Goal: Task Accomplishment & Management: Manage account settings

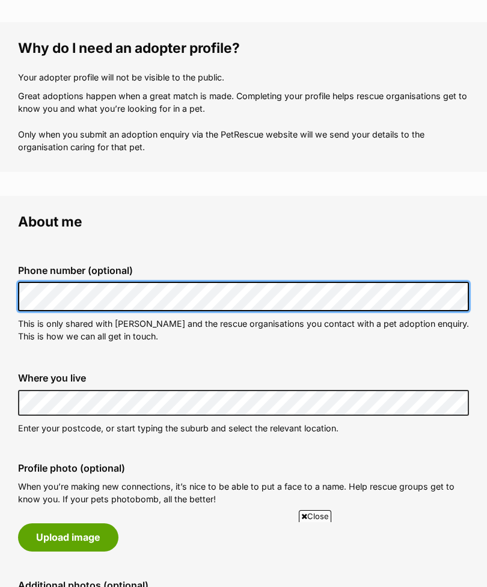
scroll to position [150, 0]
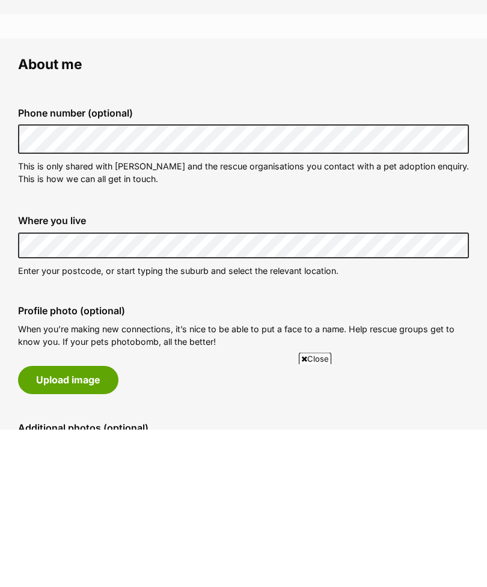
click at [221, 454] on div "Profile photo (optional) When you’re making new connections, it’s nice to be ab…" at bounding box center [243, 508] width 470 height 108
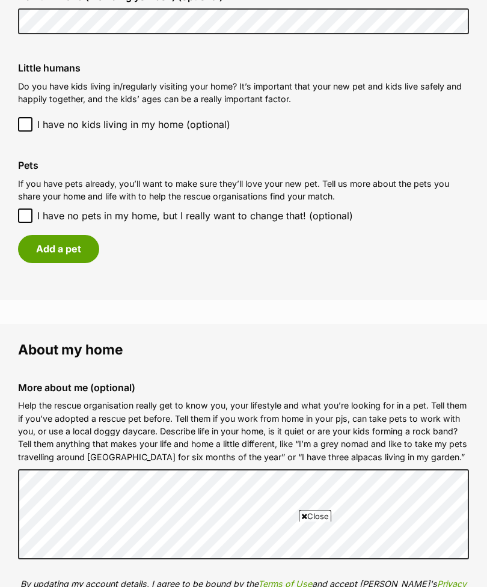
scroll to position [999, 0]
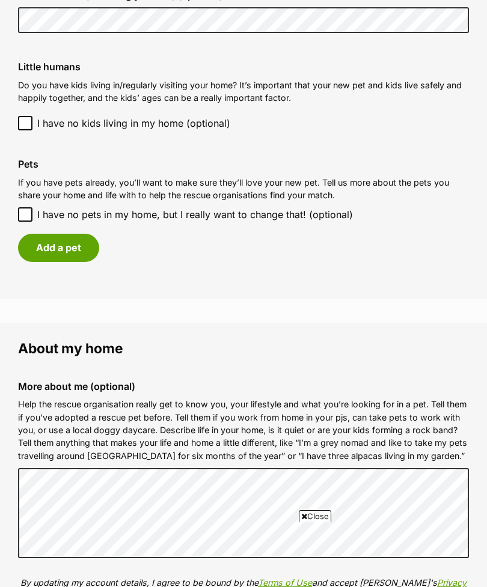
click at [35, 207] on label "I have no pets in my home, but I really want to change that! (optional)" at bounding box center [243, 214] width 451 height 14
click at [32, 207] on input "I have no pets in my home, but I really want to change that! (optional)" at bounding box center [25, 214] width 14 height 14
checkbox input "true"
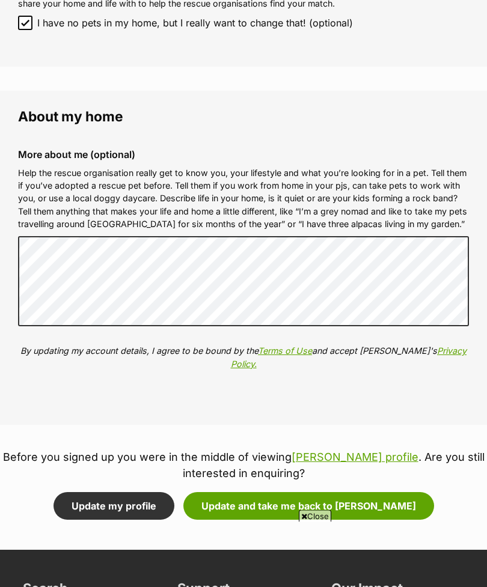
scroll to position [1191, 0]
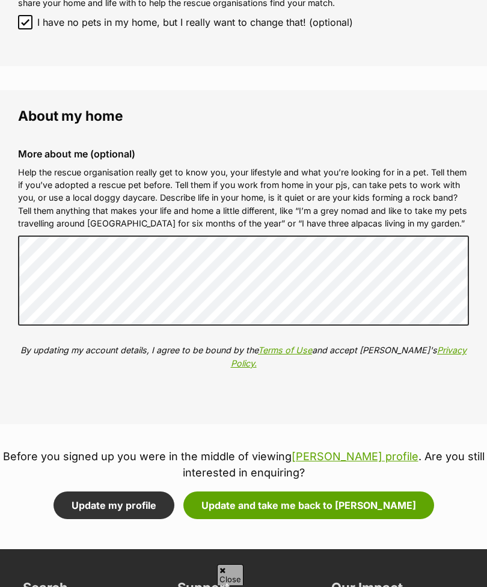
click at [105, 492] on button "Update my profile" at bounding box center [113, 506] width 121 height 28
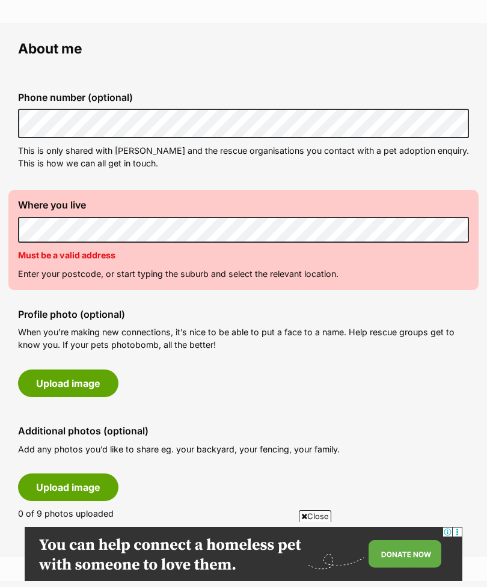
click at [272, 326] on p "When you’re making new connections, it’s nice to be able to put a face to a nam…" at bounding box center [243, 339] width 451 height 26
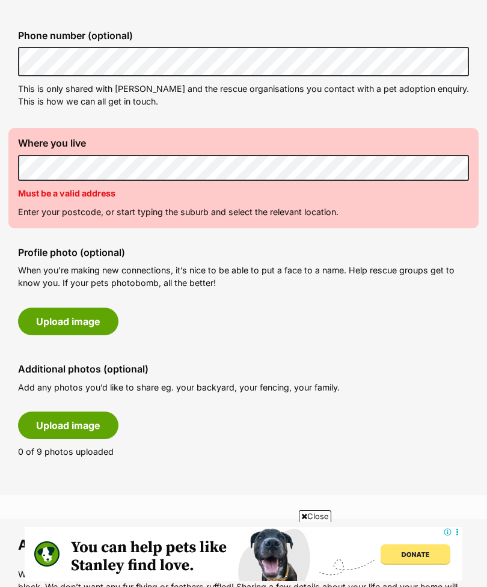
click at [298, 208] on p "Enter your postcode, or start typing the suburb and select the relevant locatio…" at bounding box center [243, 212] width 451 height 13
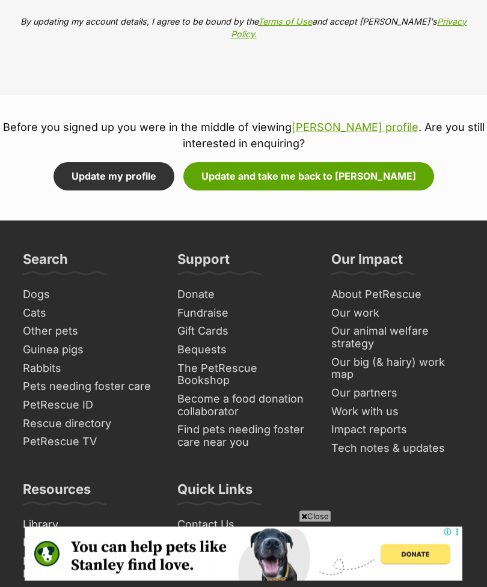
scroll to position [1539, 0]
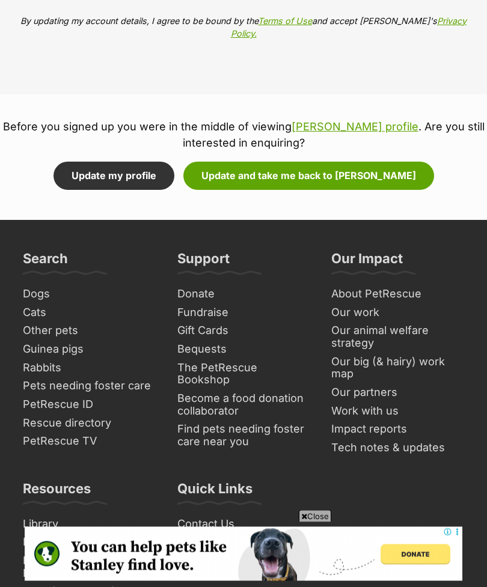
click at [308, 162] on button "Update and take me back to [PERSON_NAME]" at bounding box center [308, 176] width 251 height 28
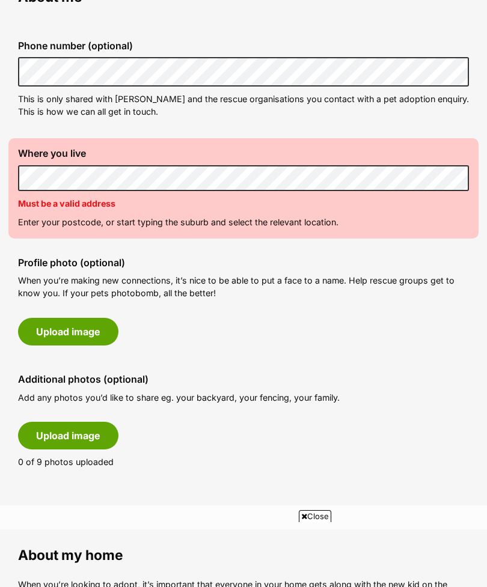
scroll to position [375, 0]
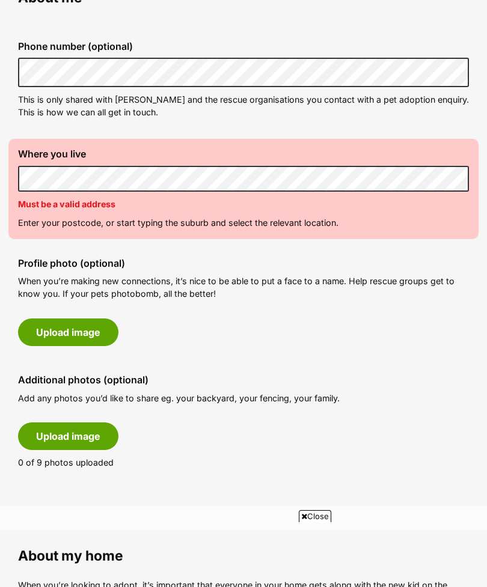
click at [340, 210] on div "Where you live Address line 1 (optional) Address line 2 (optional) Suburb (opti…" at bounding box center [243, 189] width 470 height 100
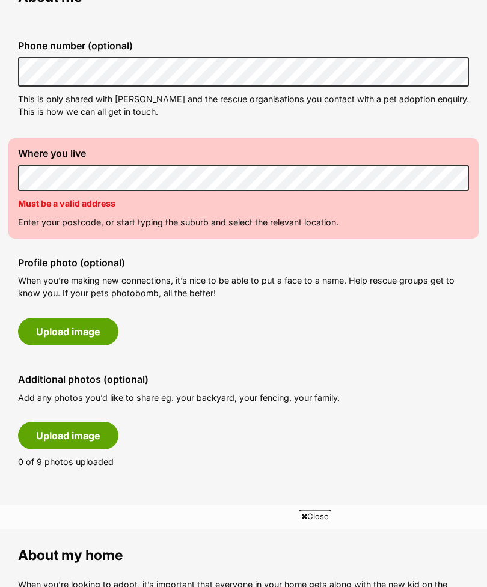
click at [362, 156] on label "Where you live" at bounding box center [243, 153] width 451 height 11
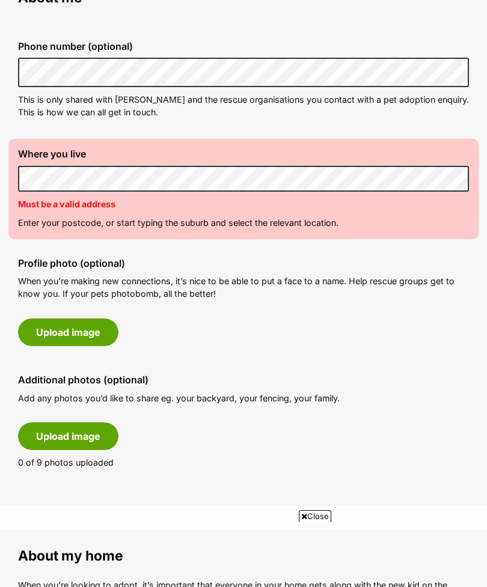
click at [362, 205] on p "Must be a valid address" at bounding box center [243, 204] width 451 height 13
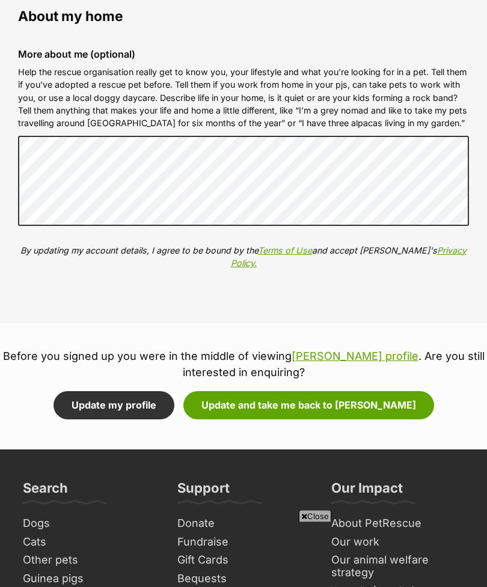
scroll to position [1310, 0]
click at [305, 391] on button "Update and take me back to [PERSON_NAME]" at bounding box center [308, 405] width 251 height 28
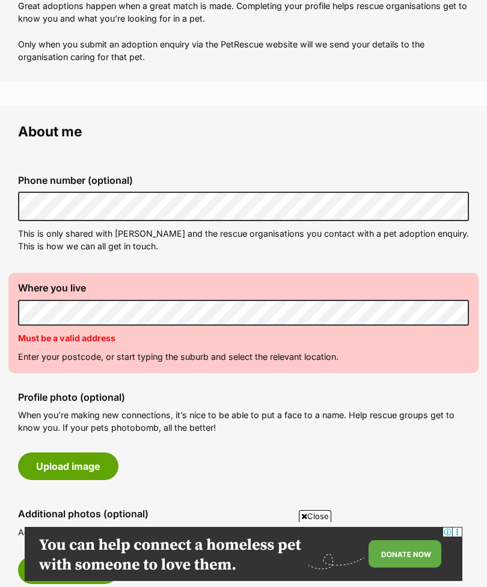
scroll to position [240, 0]
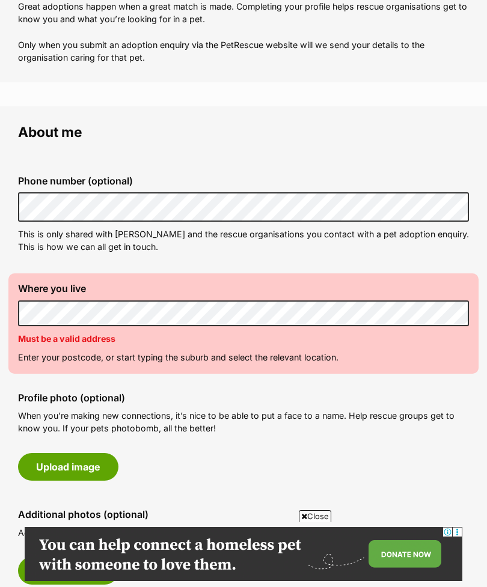
click at [357, 355] on p "Enter your postcode, or start typing the suburb and select the relevant locatio…" at bounding box center [243, 357] width 451 height 13
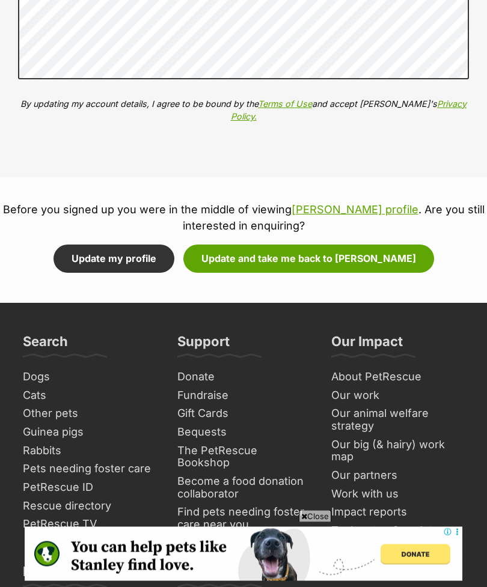
scroll to position [1457, 0]
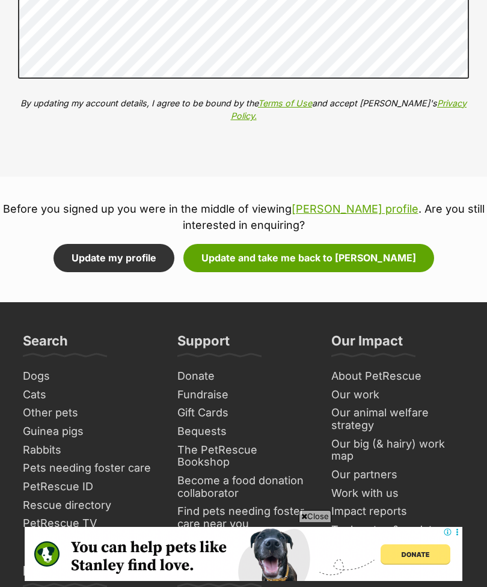
click at [135, 244] on button "Update my profile" at bounding box center [113, 258] width 121 height 28
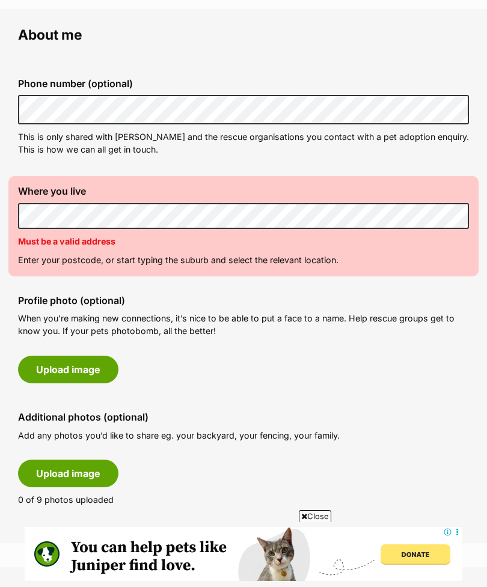
click at [270, 255] on p "Enter your postcode, or start typing the suburb and select the relevant locatio…" at bounding box center [243, 260] width 451 height 13
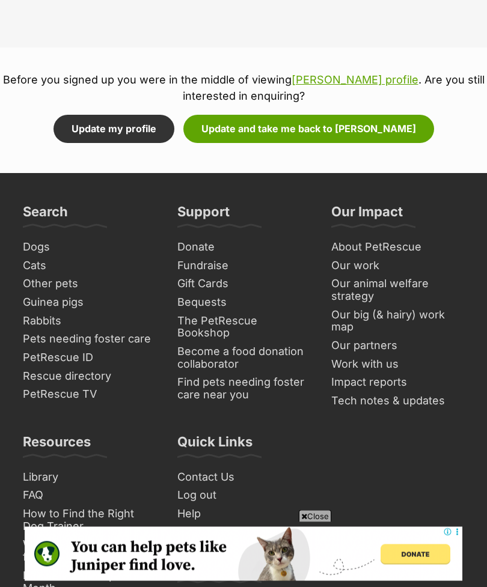
scroll to position [1589, 0]
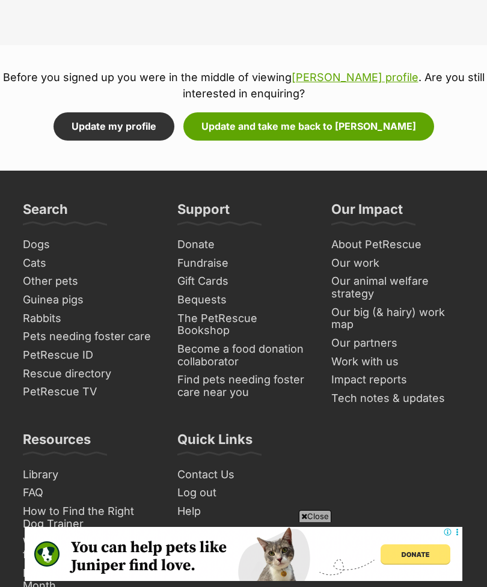
click at [138, 112] on button "Update my profile" at bounding box center [113, 126] width 121 height 28
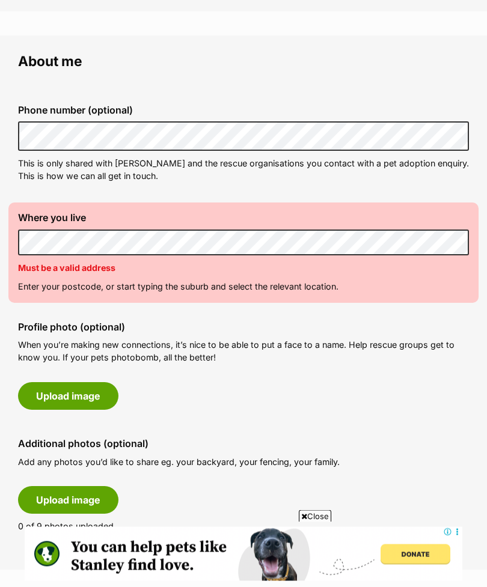
scroll to position [311, 0]
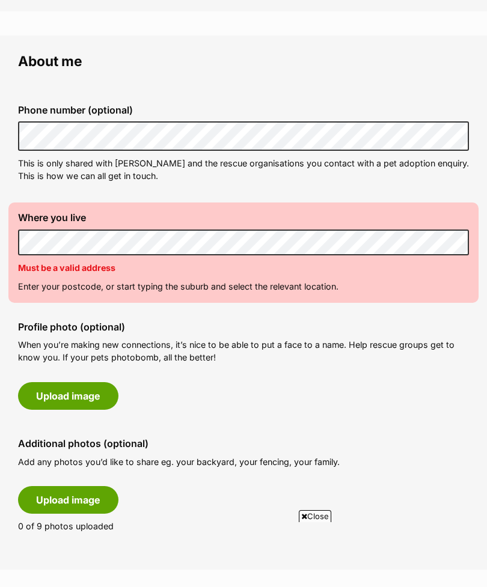
click at [287, 284] on p "Enter your postcode, or start typing the suburb and select the relevant locatio…" at bounding box center [243, 286] width 451 height 13
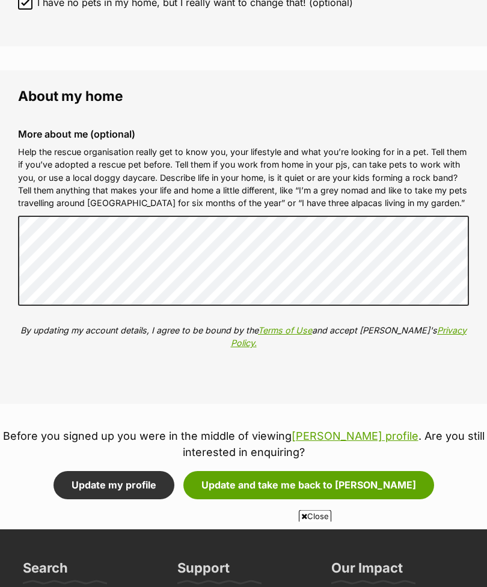
scroll to position [1231, 0]
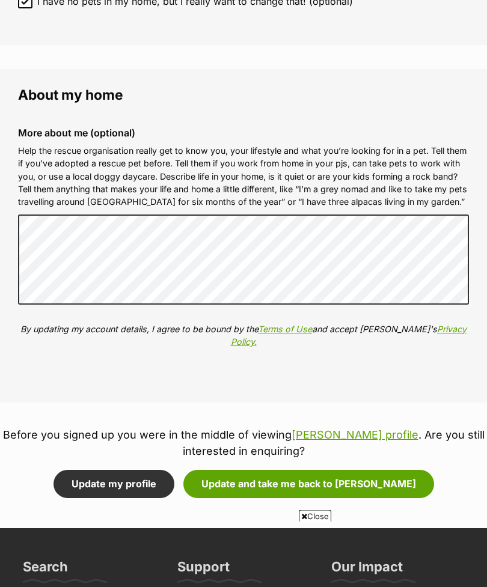
click at [136, 471] on button "Update my profile" at bounding box center [113, 485] width 121 height 28
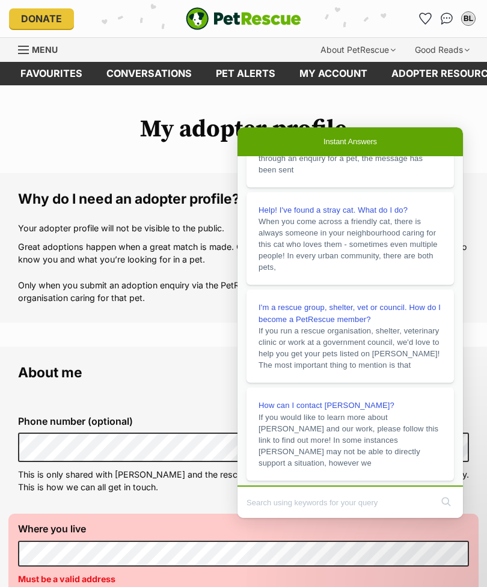
scroll to position [196, 0]
click at [276, 499] on input "Search Doc articles" at bounding box center [338, 502] width 185 height 25
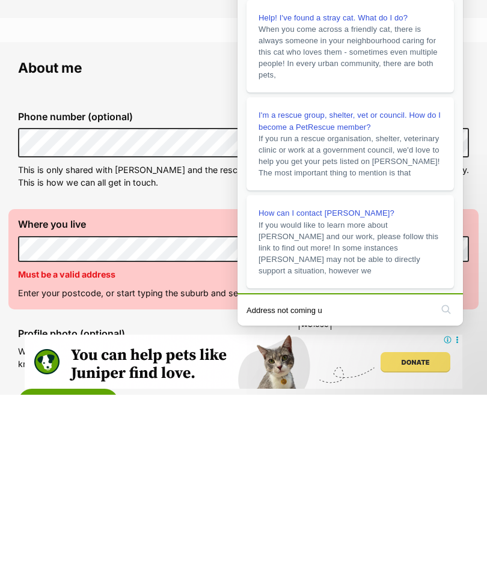
type input "Address not coming up"
click at [448, 309] on button "search" at bounding box center [445, 309] width 19 height 19
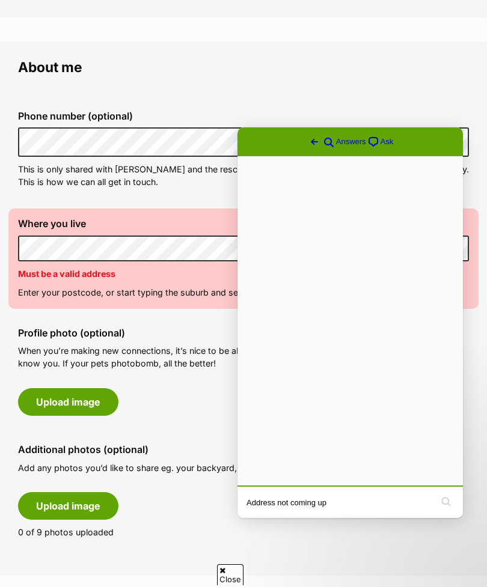
scroll to position [0, 0]
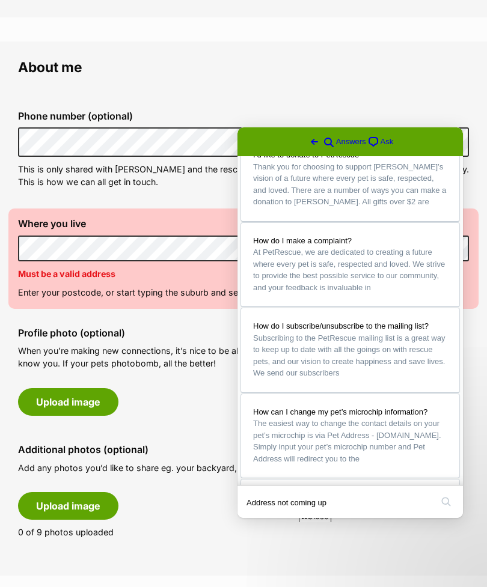
click at [445, 499] on button "search" at bounding box center [445, 501] width 19 height 19
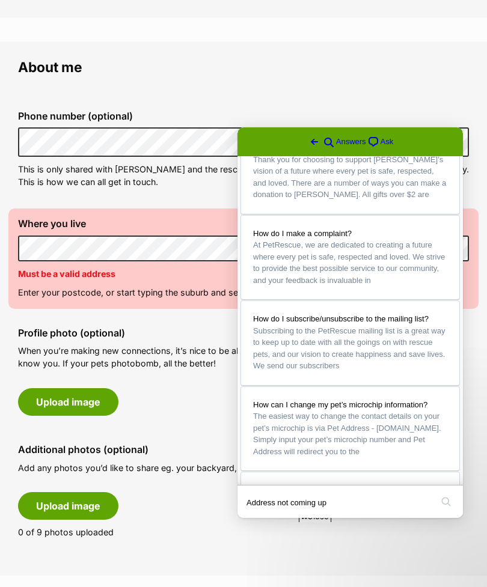
scroll to position [376, 0]
click at [443, 499] on button "search" at bounding box center [445, 501] width 19 height 19
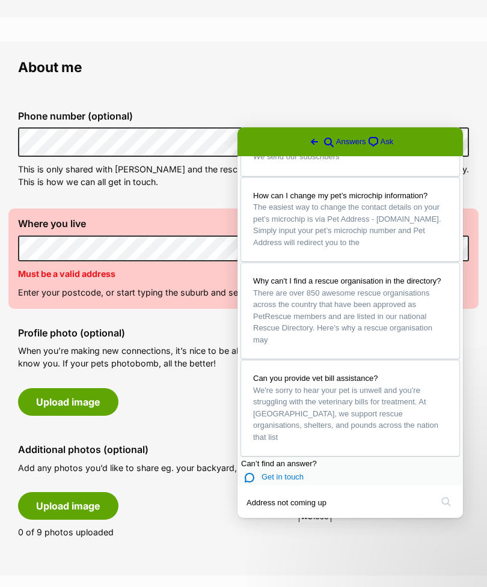
scroll to position [787, 0]
click at [340, 499] on input "Address not coming up" at bounding box center [338, 502] width 185 height 25
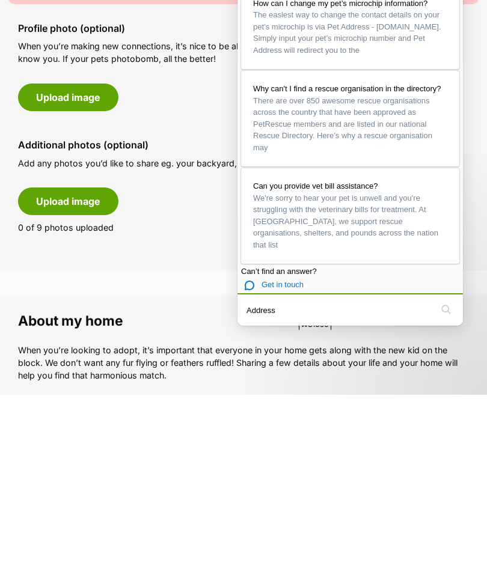
type input "Address"
click at [452, 309] on button "search" at bounding box center [445, 309] width 19 height 19
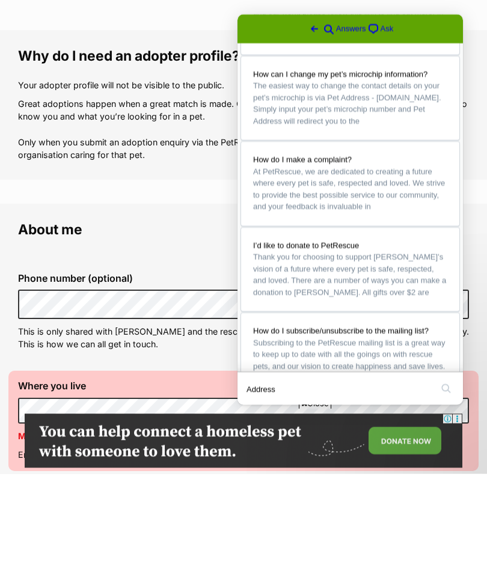
scroll to position [172, 0]
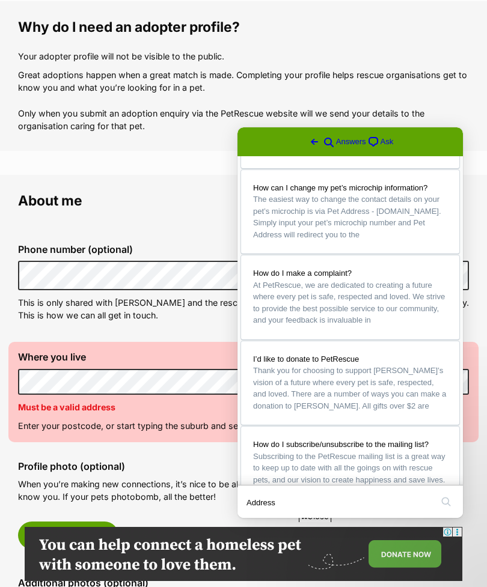
click at [307, 135] on span "Go back" at bounding box center [314, 142] width 14 height 14
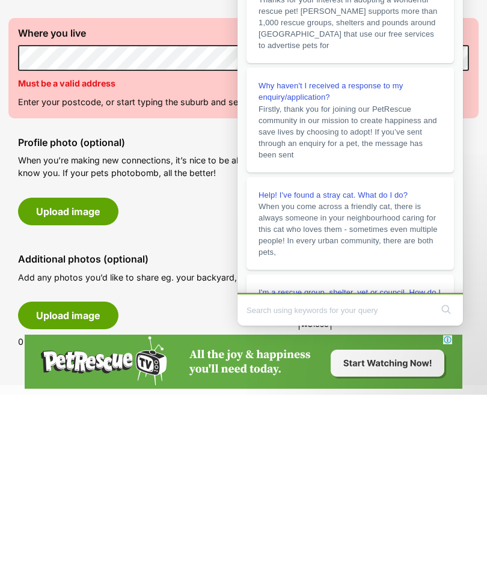
scroll to position [0, 0]
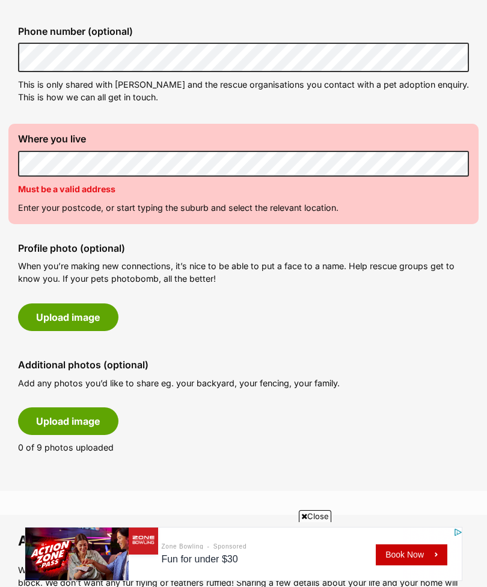
click at [329, 190] on p "Must be a valid address" at bounding box center [243, 189] width 451 height 13
click at [324, 184] on p "Must be a valid address" at bounding box center [243, 189] width 451 height 13
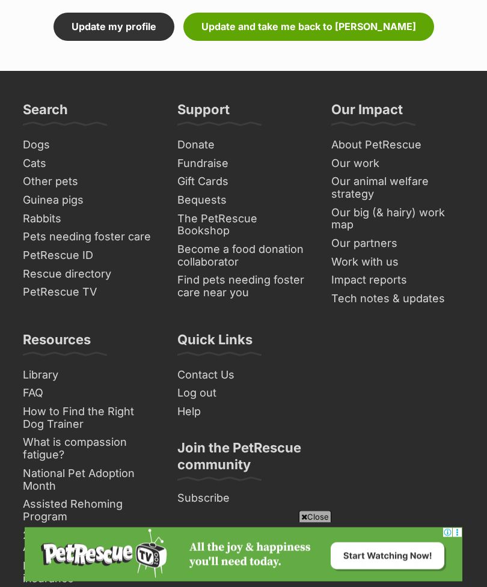
scroll to position [1674, 0]
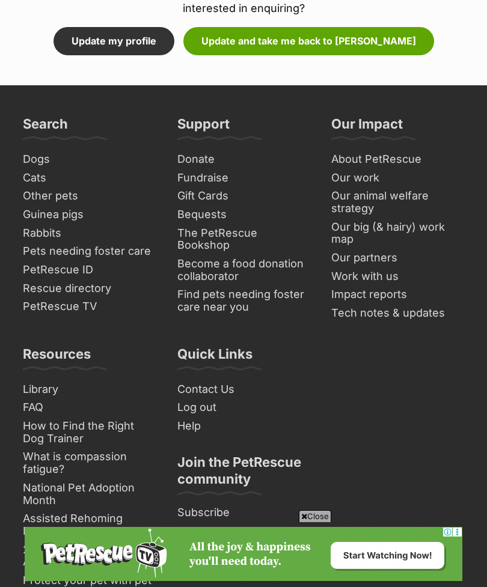
click at [134, 27] on button "Update my profile" at bounding box center [113, 41] width 121 height 28
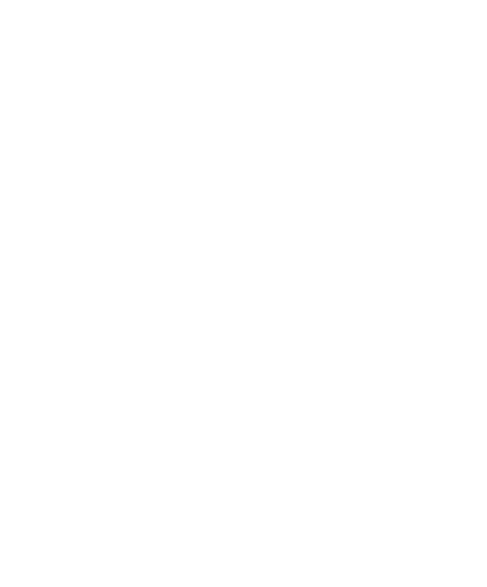
scroll to position [1941, 0]
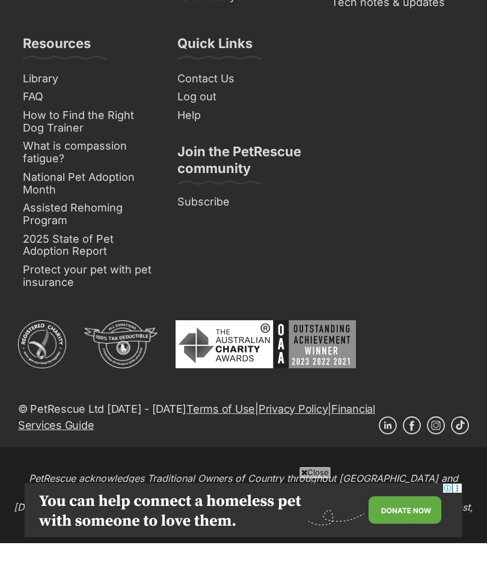
click at [192, 132] on link "Log out" at bounding box center [243, 141] width 142 height 19
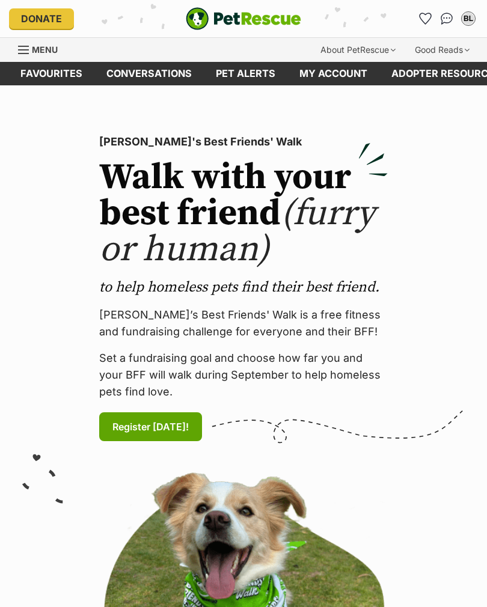
click at [341, 67] on link "My account" at bounding box center [333, 73] width 92 height 23
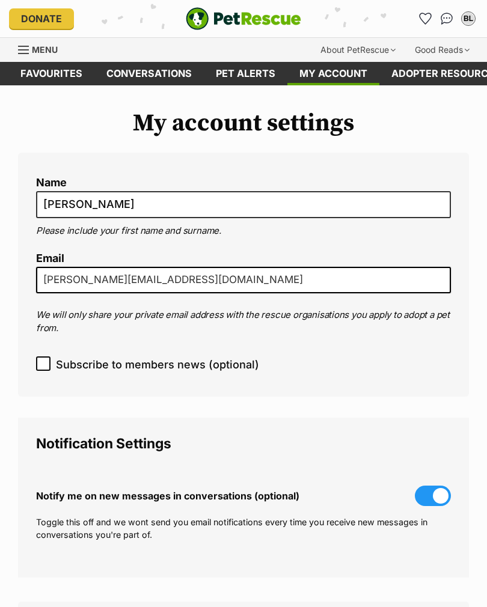
click at [430, 66] on link "Adopter resources" at bounding box center [445, 73] width 133 height 23
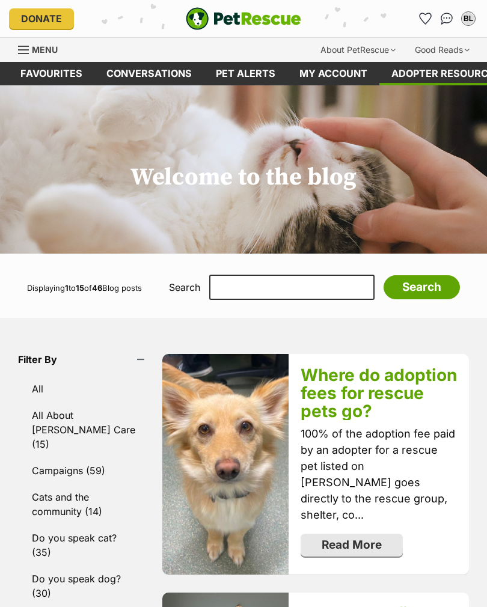
click at [58, 73] on link "Favourites" at bounding box center [51, 73] width 86 height 23
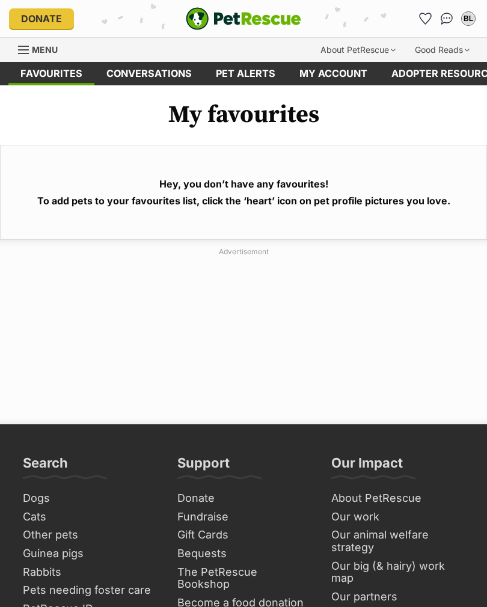
click at [243, 75] on link "Pet alerts" at bounding box center [246, 73] width 84 height 23
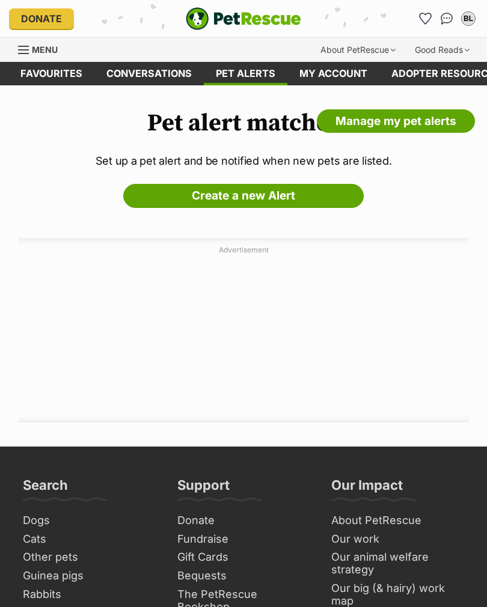
click at [346, 66] on link "My account" at bounding box center [333, 73] width 92 height 23
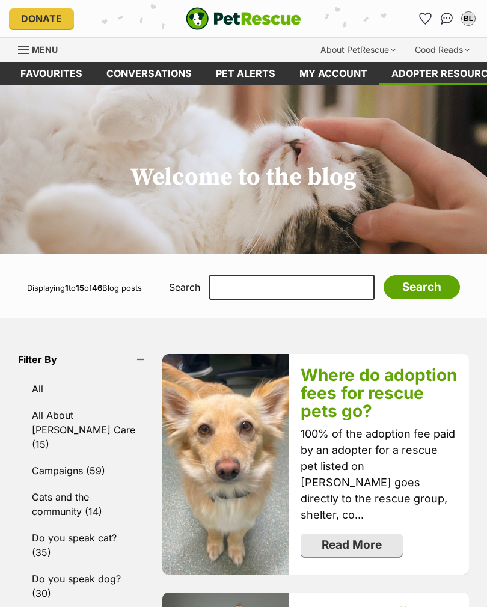
click at [45, 49] on span "Menu" at bounding box center [45, 49] width 26 height 10
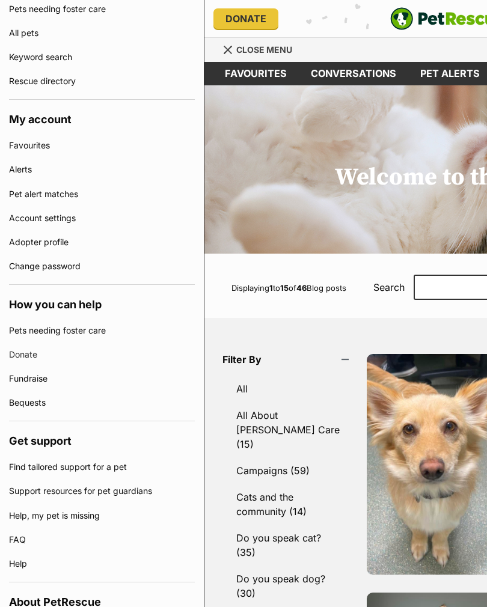
scroll to position [302, 0]
click at [57, 236] on link "Adopter profile" at bounding box center [102, 242] width 186 height 24
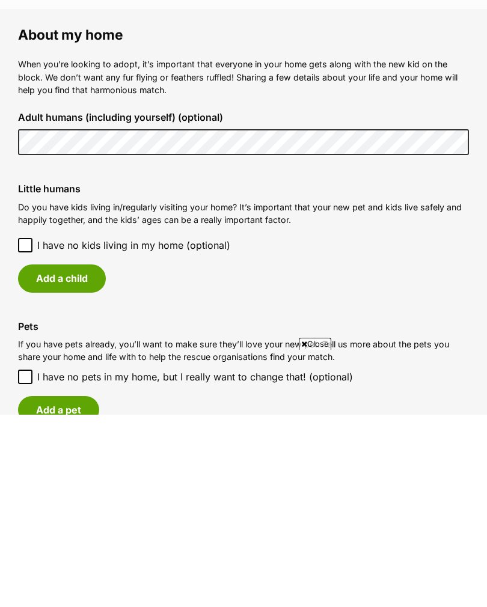
scroll to position [877, 0]
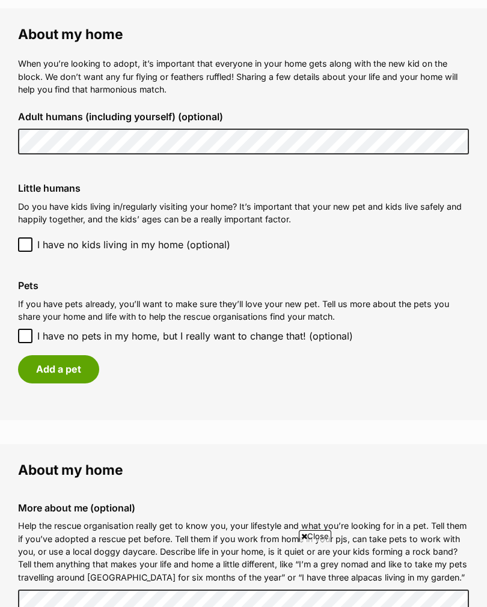
click at [31, 332] on input "I have no pets in my home, but I really want to change that! (optional)" at bounding box center [25, 336] width 14 height 14
checkbox input "true"
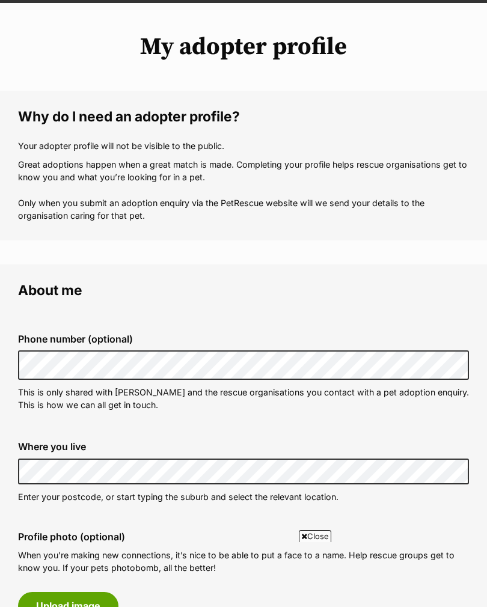
scroll to position [82, 0]
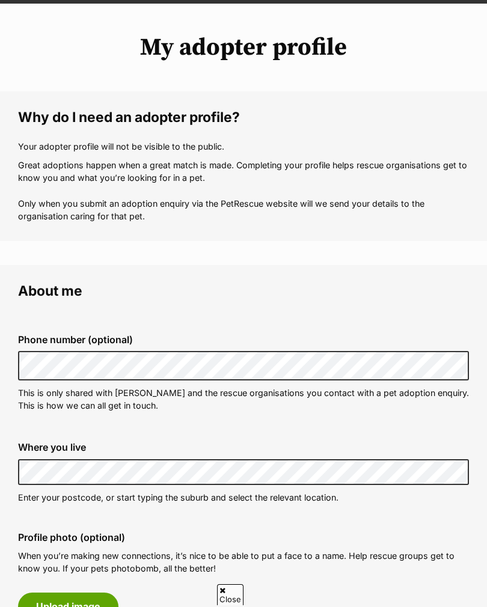
click at [427, 318] on fieldset "Phone number (optional) This is only shared with PetRescue and the rescue organ…" at bounding box center [243, 373] width 451 height 118
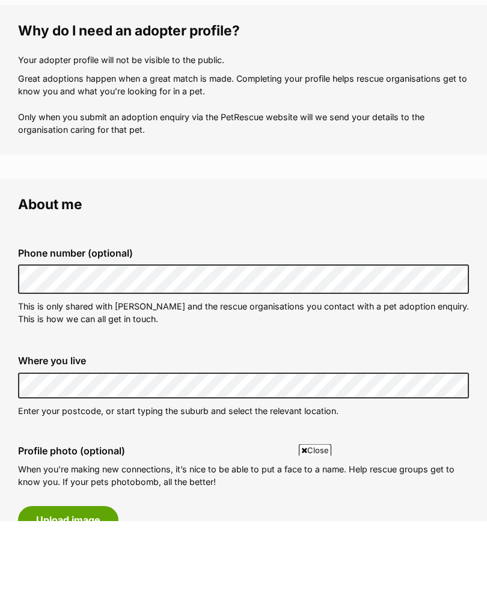
click at [333, 334] on fieldset "Phone number (optional) This is only shared with PetRescue and the rescue organ…" at bounding box center [243, 373] width 451 height 118
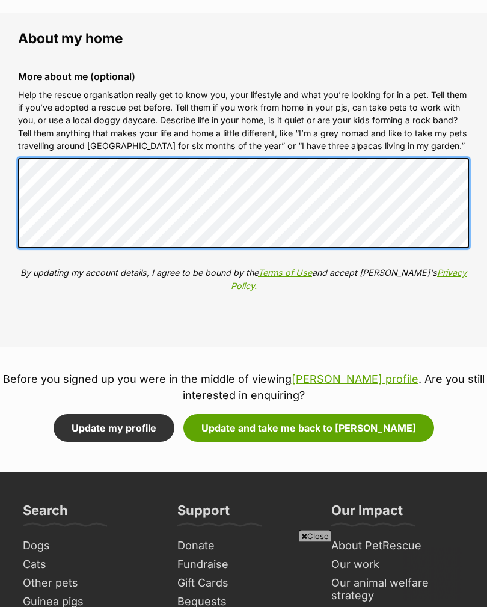
scroll to position [0, 0]
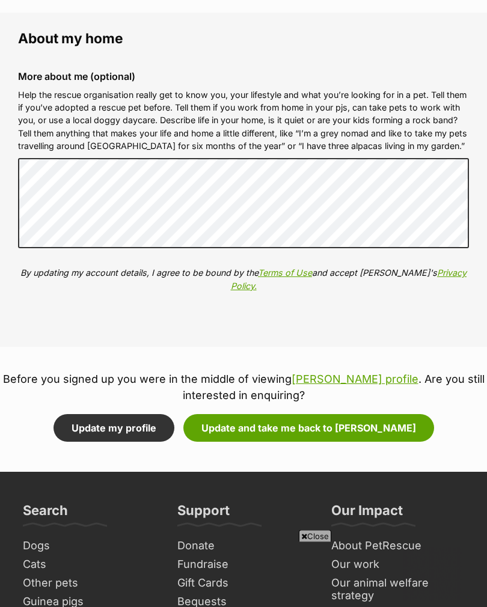
click at [448, 371] on p "Before you signed up you were in the middle of viewing Murphy's profile . Are y…" at bounding box center [243, 387] width 487 height 32
click at [197, 574] on link "Gift Cards" at bounding box center [243, 583] width 142 height 19
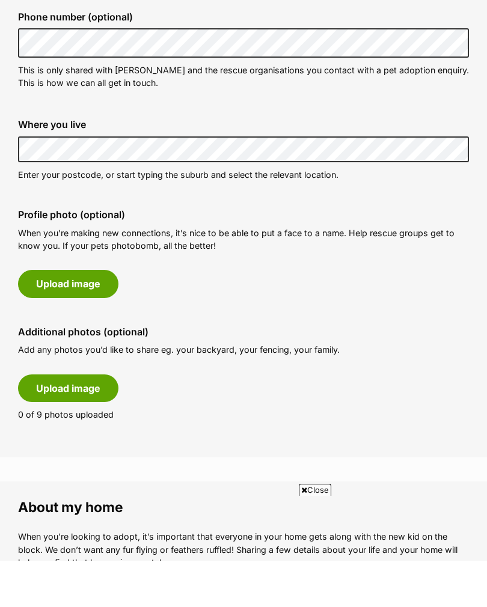
scroll to position [361, 0]
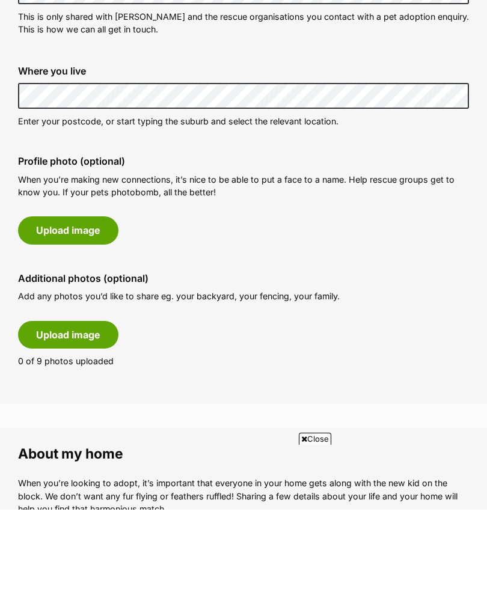
click at [234, 243] on div "Profile photo (optional) When you’re making new connections, it’s nice to be ab…" at bounding box center [243, 297] width 470 height 108
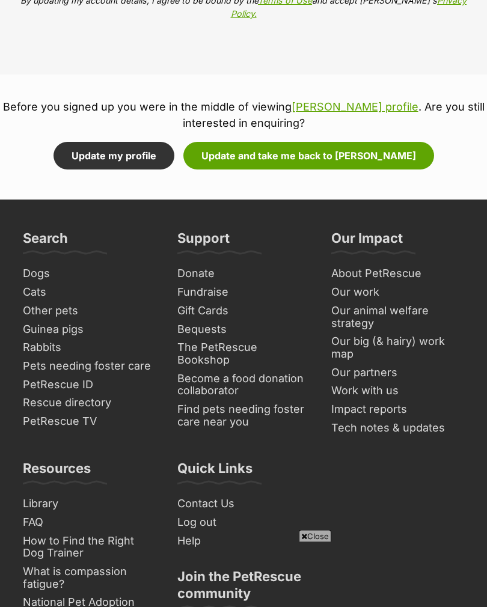
scroll to position [1541, 0]
click at [129, 142] on button "Update my profile" at bounding box center [113, 156] width 121 height 28
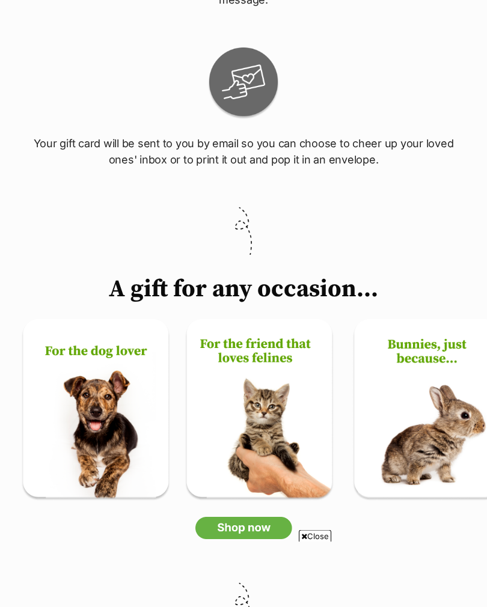
scroll to position [659, 0]
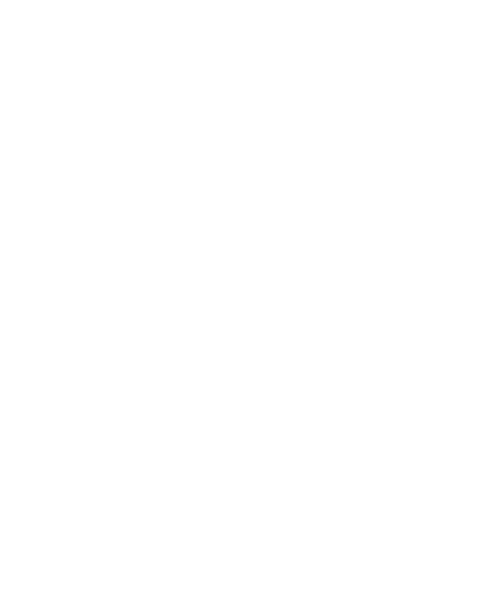
scroll to position [1414, 0]
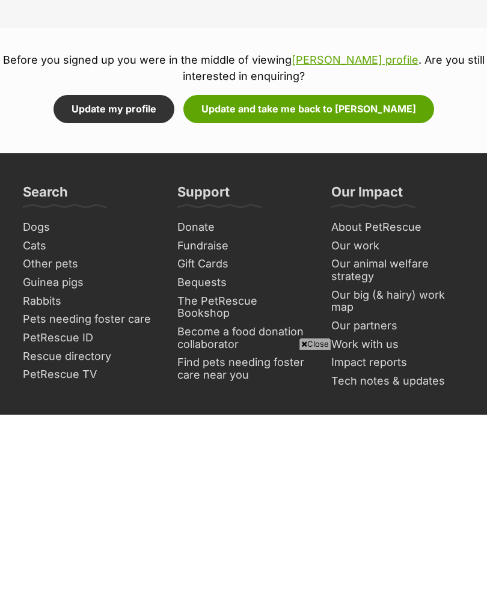
click at [133, 287] on button "Update my profile" at bounding box center [113, 301] width 121 height 28
